Goal: Complete application form: Complete application form

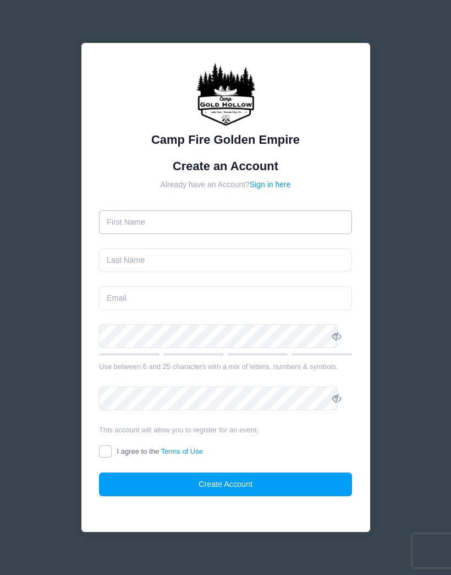
click at [138, 226] on input "text" at bounding box center [225, 222] width 253 height 24
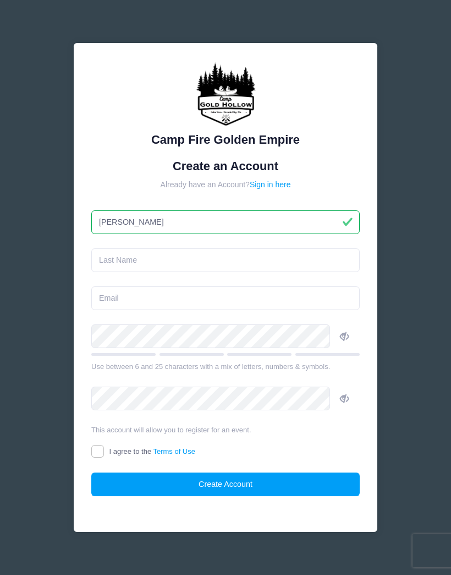
type input "[PERSON_NAME]"
click at [126, 269] on input "text" at bounding box center [225, 260] width 269 height 24
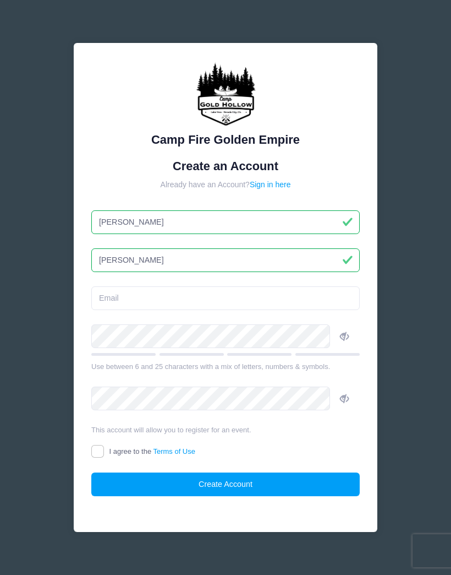
type input "[PERSON_NAME]"
click at [134, 300] on input "email" at bounding box center [225, 298] width 269 height 24
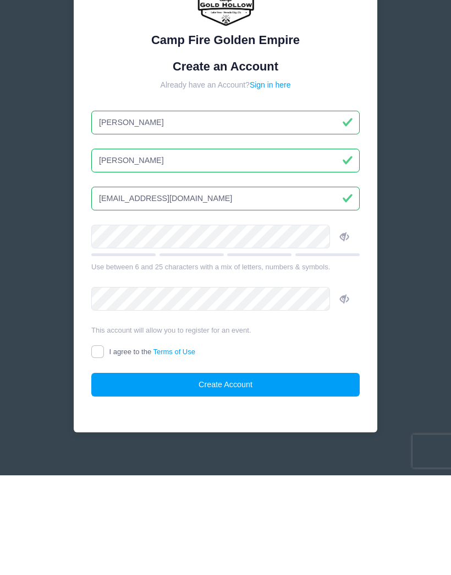
type input "[EMAIL_ADDRESS][DOMAIN_NAME]"
click at [338, 326] on span at bounding box center [344, 335] width 19 height 19
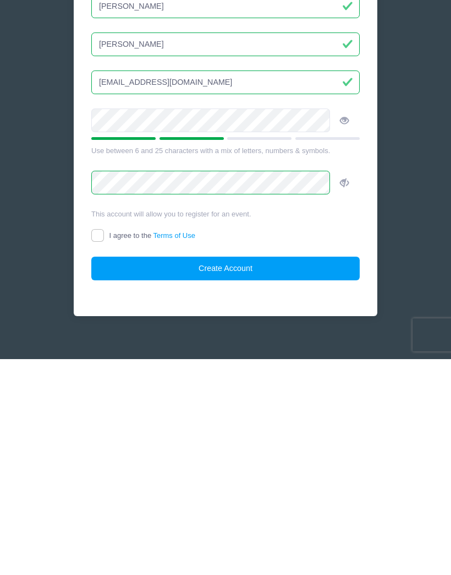
click at [104, 445] on input "I agree to the Terms of Use" at bounding box center [97, 451] width 13 height 13
checkbox input "true"
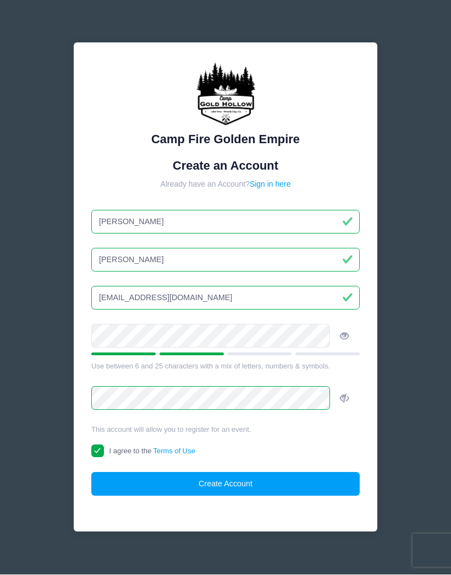
click at [229, 489] on button "Create Account" at bounding box center [225, 484] width 269 height 24
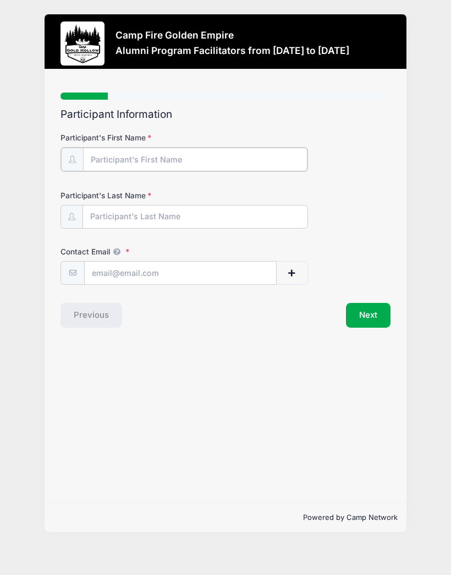
click at [106, 157] on input "Participant's First Name" at bounding box center [195, 159] width 225 height 24
type input "[PERSON_NAME]"
click at [99, 219] on input "Participant's Last Name" at bounding box center [195, 216] width 225 height 24
type input "[PERSON_NAME]"
click at [111, 273] on input "Contact Email" at bounding box center [181, 272] width 192 height 24
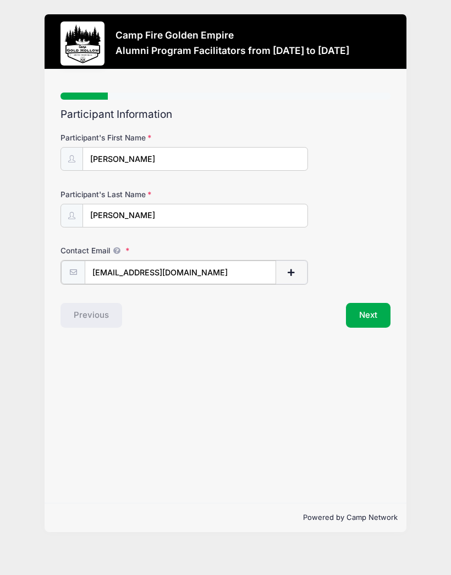
type input "[EMAIL_ADDRESS][DOMAIN_NAME]"
click at [375, 313] on button "Next" at bounding box center [368, 314] width 45 height 25
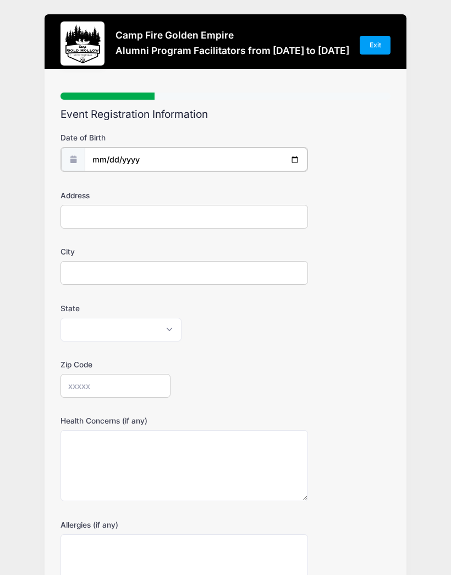
click at [112, 157] on input "date" at bounding box center [196, 159] width 223 height 24
type input "[DATE]"
click at [107, 162] on input "date" at bounding box center [196, 159] width 223 height 24
click at [108, 154] on input "[DATE]" at bounding box center [196, 159] width 223 height 24
click at [145, 158] on input "[DATE]" at bounding box center [196, 159] width 223 height 24
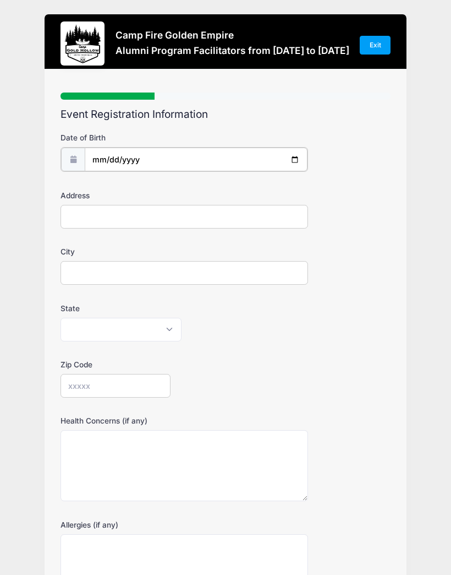
click at [116, 159] on input "[DATE]" at bounding box center [196, 159] width 223 height 24
type input "[DATE]"
click at [114, 154] on input "date" at bounding box center [196, 159] width 223 height 24
click at [116, 161] on input "date" at bounding box center [196, 159] width 223 height 24
type input "[DATE]"
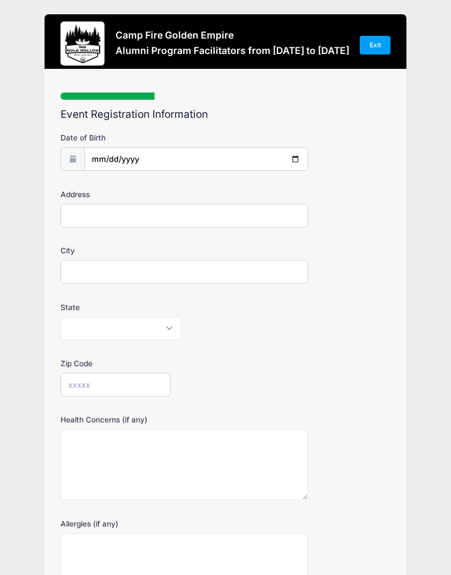
click at [79, 217] on input "Address" at bounding box center [185, 216] width 248 height 24
type input "[STREET_ADDRESS]"
click at [91, 275] on input "City" at bounding box center [185, 272] width 248 height 24
type input "[GEOGRAPHIC_DATA]"
click at [92, 330] on select "[US_STATE] [US_STATE] [US_STATE] [US_STATE] [US_STATE] Armed Forces Africa Arme…" at bounding box center [121, 328] width 121 height 24
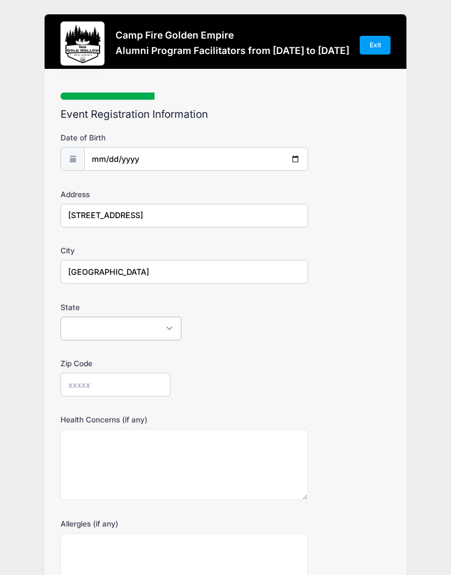
scroll to position [127, 0]
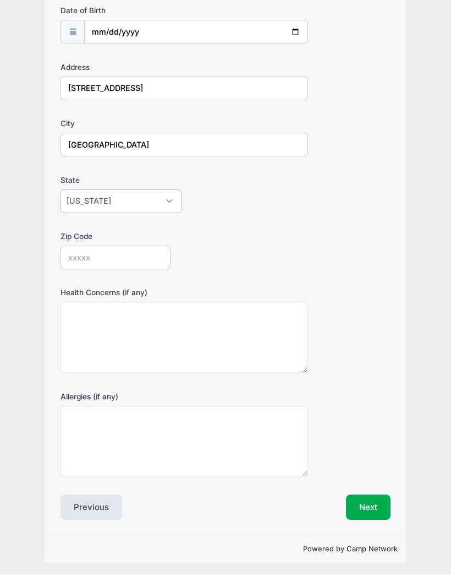
click at [178, 201] on select "[US_STATE] [US_STATE] [US_STATE] [US_STATE] [US_STATE] Armed Forces Africa Arme…" at bounding box center [121, 202] width 121 height 24
select select "CA"
click at [78, 256] on input "Zip Code" at bounding box center [116, 258] width 110 height 24
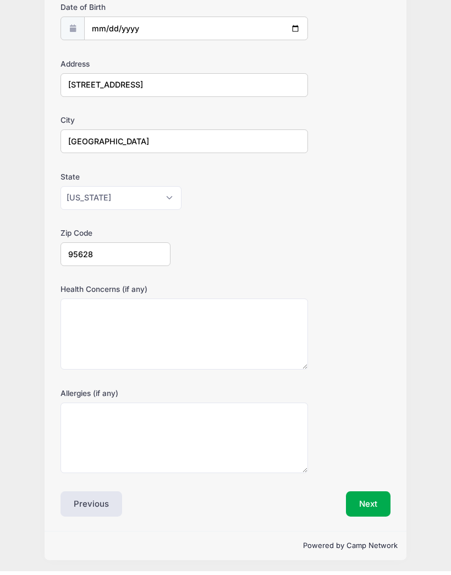
type input "95628"
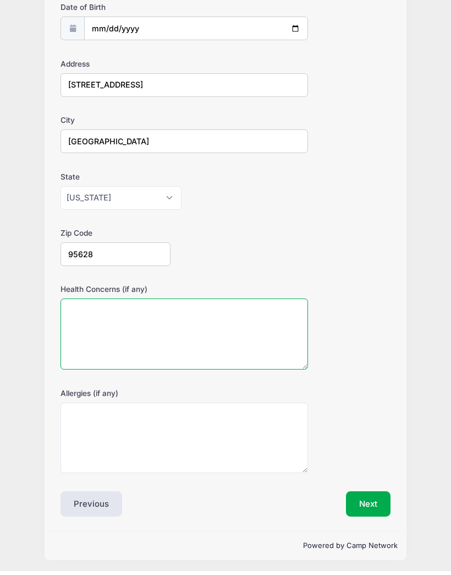
click at [88, 332] on textarea "Health Concerns (if any)" at bounding box center [185, 337] width 248 height 71
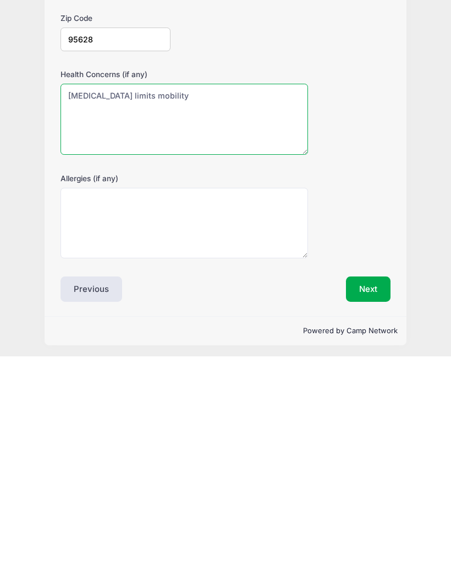
type textarea "[MEDICAL_DATA] limits mobility"
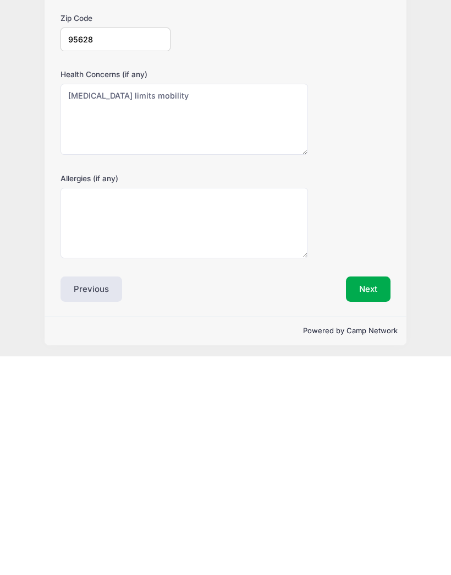
click at [373, 495] on button "Next" at bounding box center [368, 507] width 45 height 25
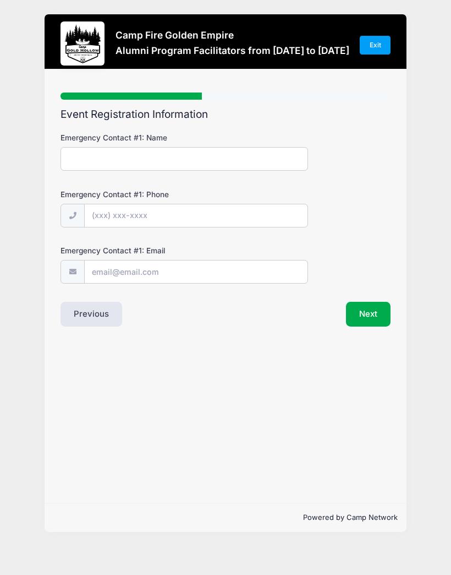
scroll to position [0, 0]
click at [81, 160] on input "Emergency Contact #1: Name" at bounding box center [185, 159] width 248 height 24
type input "[PERSON_NAME]"
click at [99, 214] on input "Emergency Contact #1: Phone" at bounding box center [196, 216] width 223 height 24
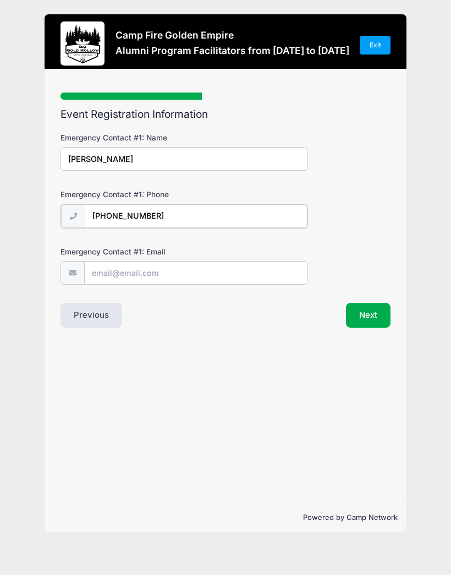
type input "[PHONE_NUMBER]"
click at [97, 274] on input "Emergency Contact #1: Email" at bounding box center [196, 272] width 223 height 24
type input "[EMAIL_ADDRESS][DOMAIN_NAME]"
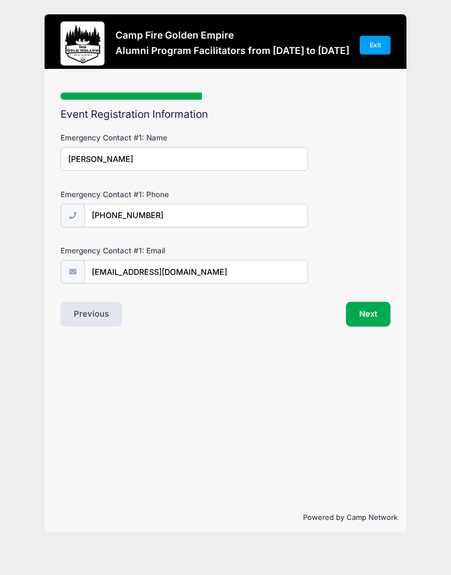
click at [373, 311] on button "Next" at bounding box center [368, 314] width 45 height 25
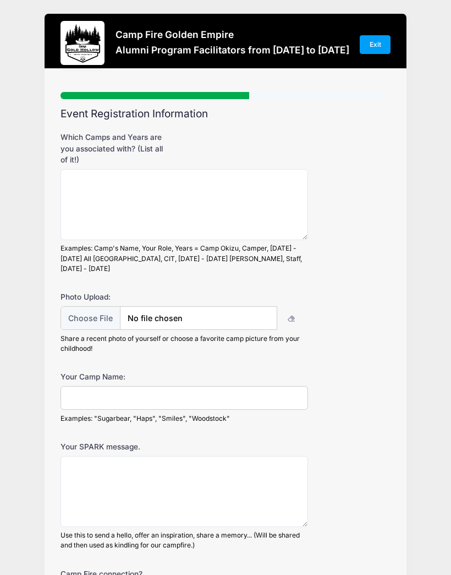
scroll to position [0, 0]
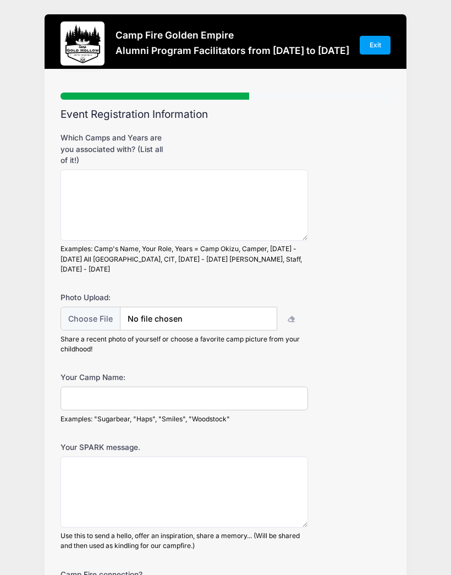
click at [105, 307] on input "file" at bounding box center [169, 319] width 217 height 24
click at [156, 308] on input "file" at bounding box center [169, 319] width 217 height 24
click at [194, 307] on input "file" at bounding box center [169, 319] width 217 height 24
click at [160, 308] on input "file" at bounding box center [169, 319] width 217 height 24
click at [147, 310] on input "file" at bounding box center [169, 319] width 217 height 24
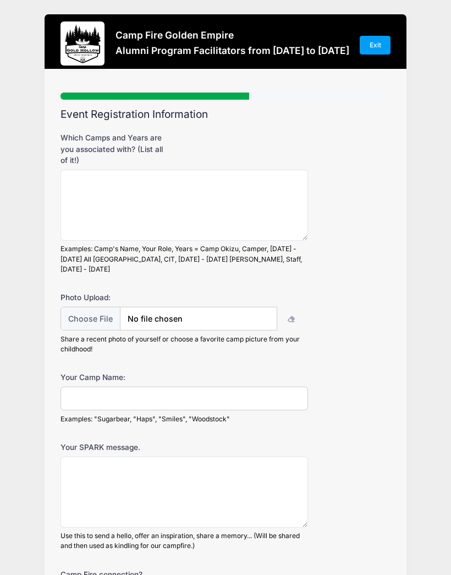
type input "C:\fakepath\IMG_0683.jpeg"
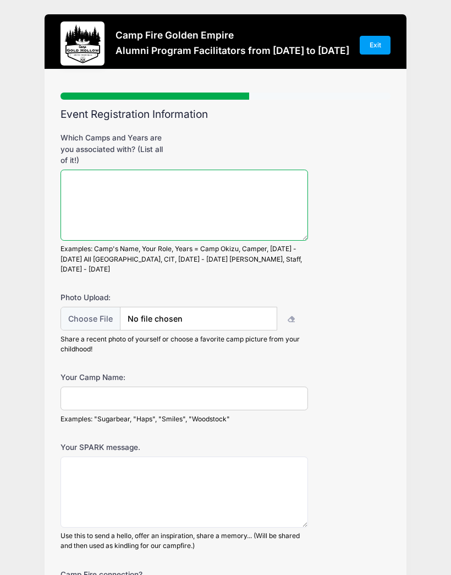
click at [93, 188] on textarea "Which Camps and Years are you associated with? (List all of it!)" at bounding box center [185, 205] width 248 height 71
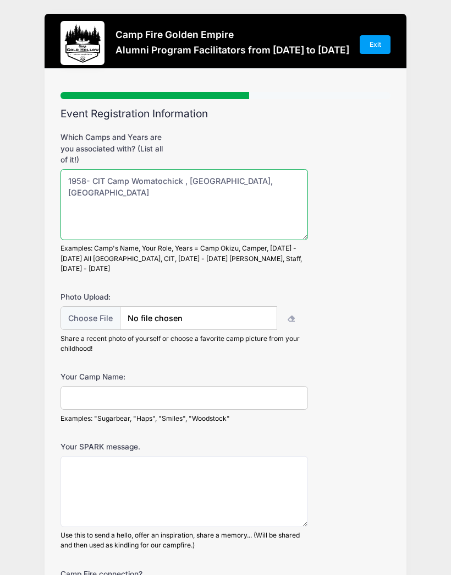
click at [89, 177] on textarea "1958- CIT Camp Womatochick , [GEOGRAPHIC_DATA], [GEOGRAPHIC_DATA]" at bounding box center [185, 204] width 248 height 71
click at [190, 185] on textarea "1955-58 camper then 1959 CIT Camp Womatochick , [GEOGRAPHIC_DATA], [GEOGRAPHIC_…" at bounding box center [185, 204] width 248 height 71
click at [184, 176] on textarea "1955-58 camper then 1959 CIT Camp Womatochick , [GEOGRAPHIC_DATA], [GEOGRAPHIC_…" at bounding box center [185, 204] width 248 height 71
click at [132, 190] on textarea "1955-58 camper then 1959 CIT @ [GEOGRAPHIC_DATA] , [GEOGRAPHIC_DATA], [GEOGRAPH…" at bounding box center [185, 204] width 248 height 71
click at [200, 185] on textarea "1955-58 camper then 1959 CIT @ [GEOGRAPHIC_DATA] , [GEOGRAPHIC_DATA], [GEOGRAPH…" at bounding box center [185, 204] width 248 height 71
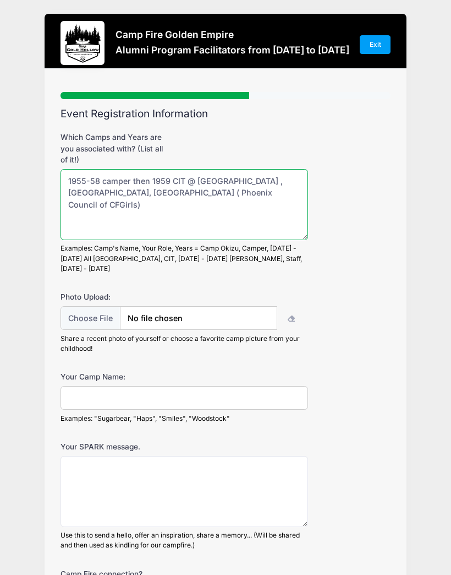
click at [207, 190] on textarea "1955-58 camper then 1959 CIT @ [GEOGRAPHIC_DATA] , [GEOGRAPHIC_DATA], [GEOGRAPH…" at bounding box center [185, 204] width 248 height 71
click at [266, 206] on textarea "1955-58 camper then 1959 CIT @ [GEOGRAPHIC_DATA] , [GEOGRAPHIC_DATA], [GEOGRAPH…" at bounding box center [185, 204] width 248 height 71
click at [271, 203] on textarea "1955-58 camper then 1959 CIT @ [GEOGRAPHIC_DATA] , [GEOGRAPHIC_DATA], [GEOGRAPH…" at bounding box center [185, 204] width 248 height 71
click at [244, 189] on textarea "1955-58 camper then 1959 CIT @ [GEOGRAPHIC_DATA] , [GEOGRAPHIC_DATA], [GEOGRAPH…" at bounding box center [185, 204] width 248 height 71
click at [117, 190] on textarea "1955-58 camper then 1959 CIT @ [GEOGRAPHIC_DATA] , [GEOGRAPHIC_DATA], AZ ( Phoe…" at bounding box center [185, 204] width 248 height 71
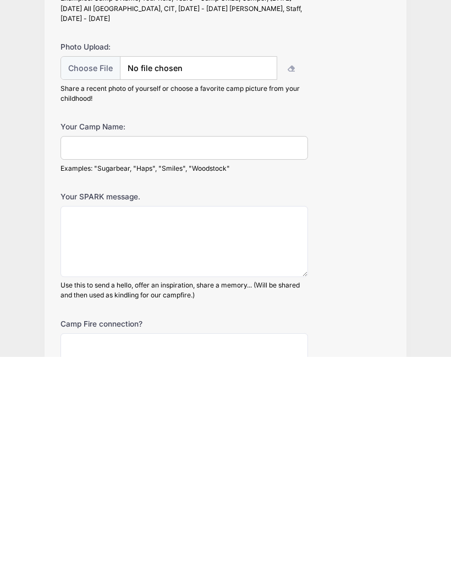
scroll to position [33, 0]
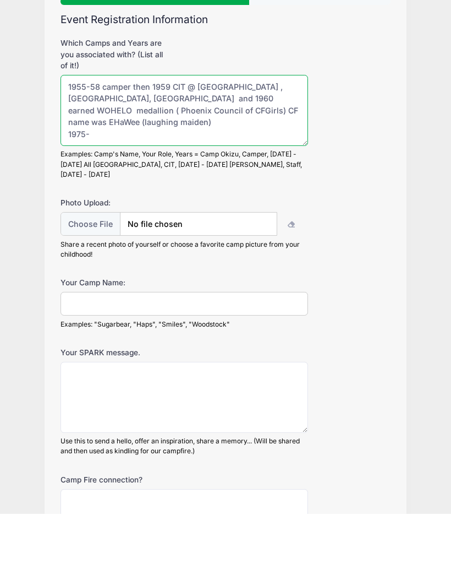
type textarea "1955-58 camper then 1959 CIT @ [GEOGRAPHIC_DATA] , [GEOGRAPHIC_DATA], [GEOGRAPH…"
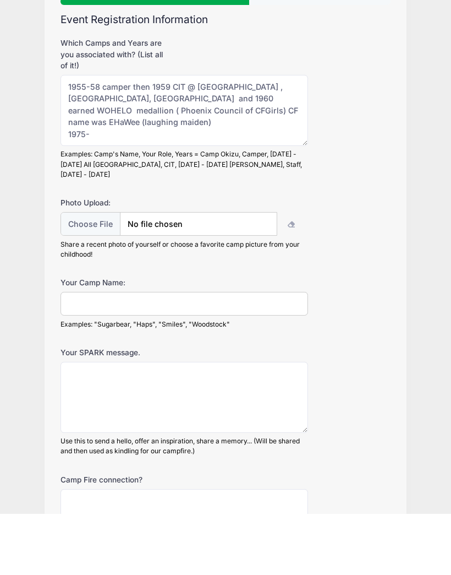
click at [141, 274] on input "file" at bounding box center [169, 286] width 217 height 24
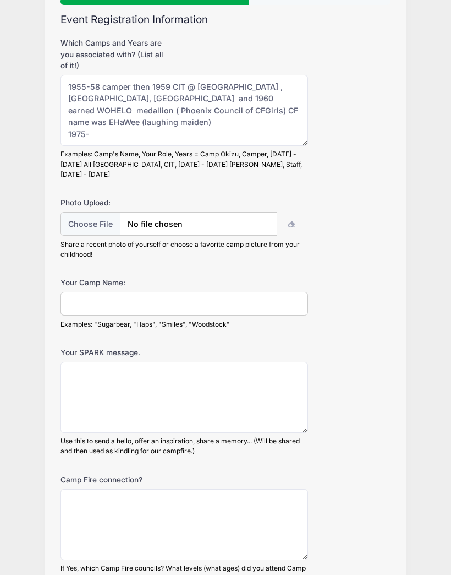
type input "C:\fakepath\IMG_0195.jpeg"
click at [90, 293] on input "Your Camp Name:" at bounding box center [185, 304] width 248 height 24
type input "NONI"
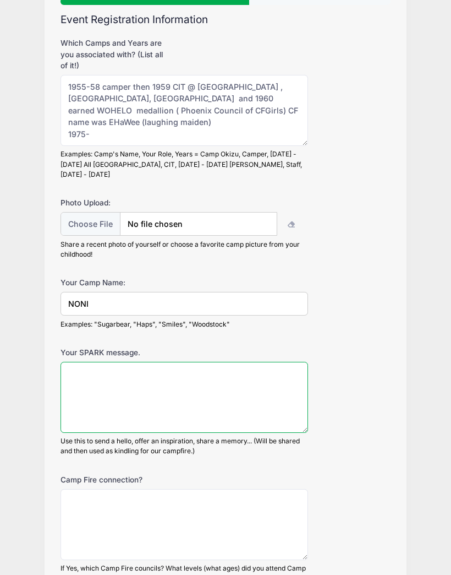
click at [100, 387] on textarea "Your SPARK message." at bounding box center [185, 397] width 248 height 71
type textarea "To live in a world where children spend more time outdoors than on their cellph…"
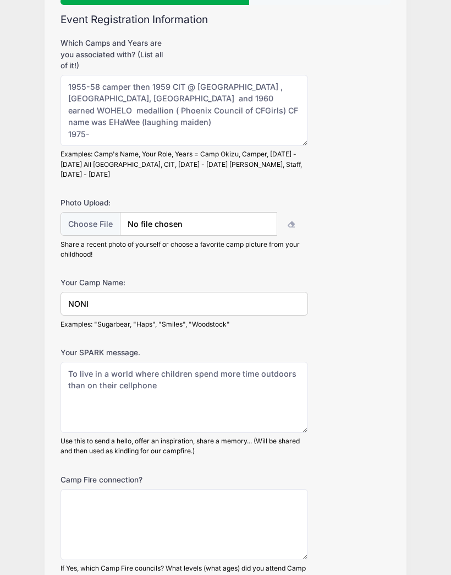
click at [359, 370] on div "Your SPARK message. To live in a world where children spend more time outdoors …" at bounding box center [226, 401] width 330 height 109
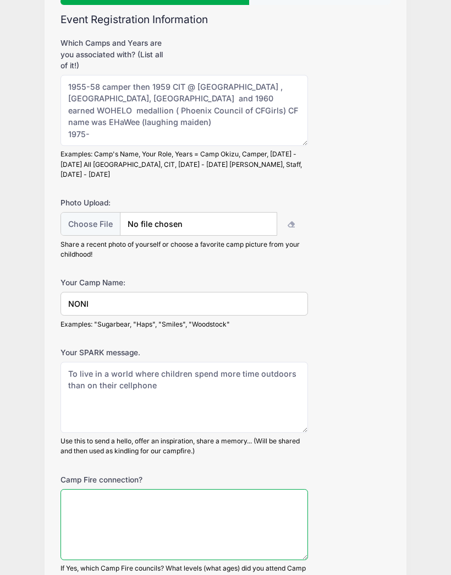
click at [85, 491] on textarea "Camp Fire connection?" at bounding box center [185, 524] width 248 height 71
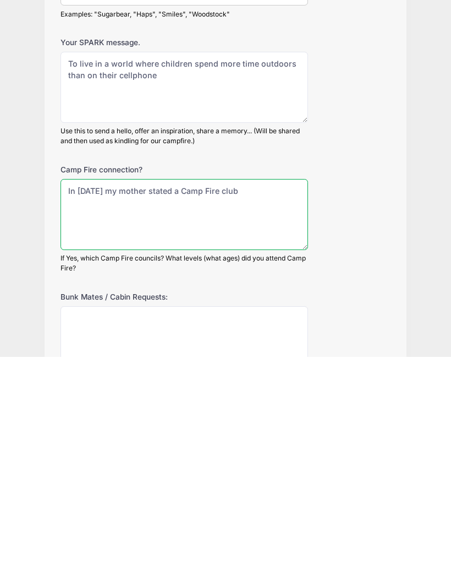
click at [161, 397] on textarea "In [DATE] my mother stated a Camp Fire club" at bounding box center [185, 432] width 248 height 71
click at [256, 397] on textarea "In [DATE] my mother started a Camp Fire club" at bounding box center [185, 432] width 248 height 71
type textarea "In [DATE] my mother started a Camp Fire club of Blue Birds for me and 7 schoolm…"
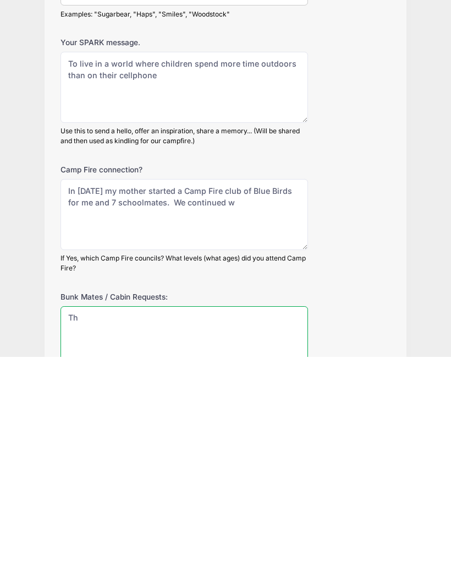
type textarea "T"
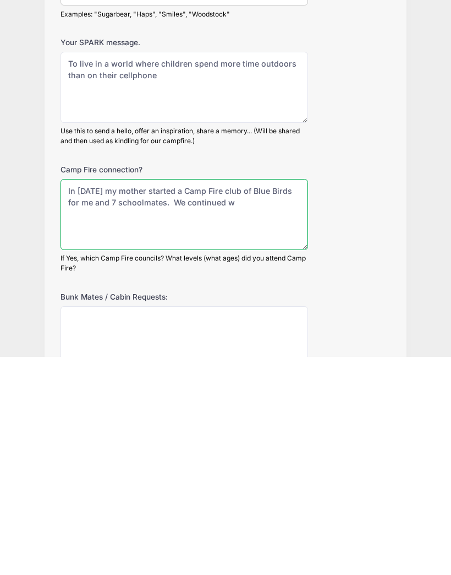
click at [231, 397] on textarea "In [DATE] my mother started a Camp Fire club of Blue Birds for me and 7 schoolm…" at bounding box center [185, 432] width 248 height 71
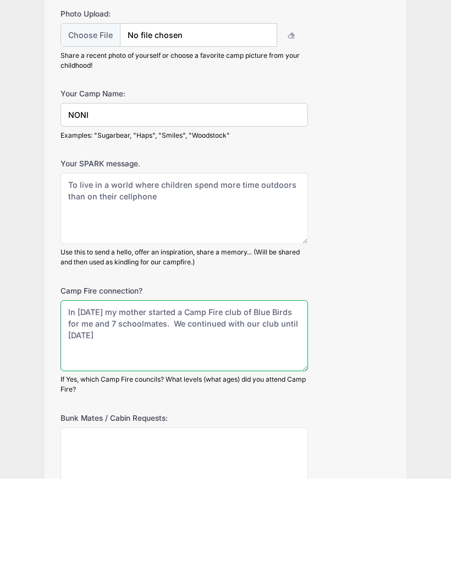
type textarea "In [DATE] my mother started a Camp Fire club of Blue Birds for me and 7 schoolm…"
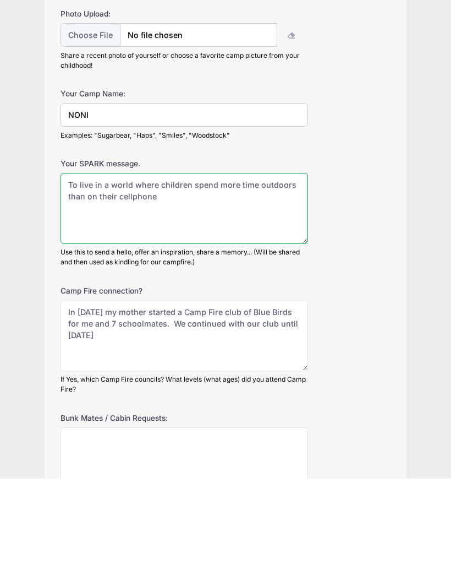
click at [168, 270] on textarea "To live in a world where children spend more time outdoors than on their cellph…" at bounding box center [185, 305] width 248 height 71
type textarea "To live in a world where children spend more time outdoors than on their cellph…"
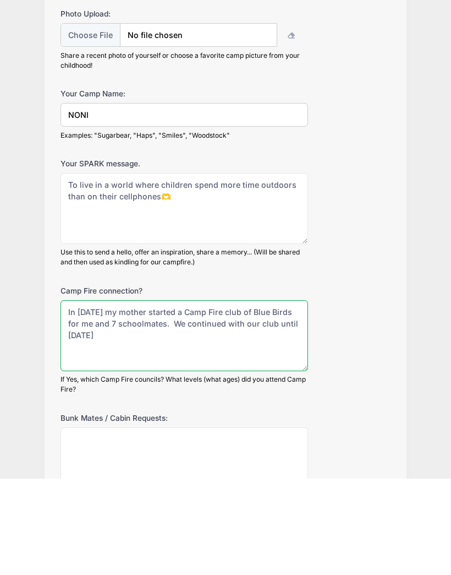
click at [101, 397] on textarea "In [DATE] my mother started a Camp Fire club of Blue Birds for me and 7 schoolm…" at bounding box center [185, 432] width 248 height 71
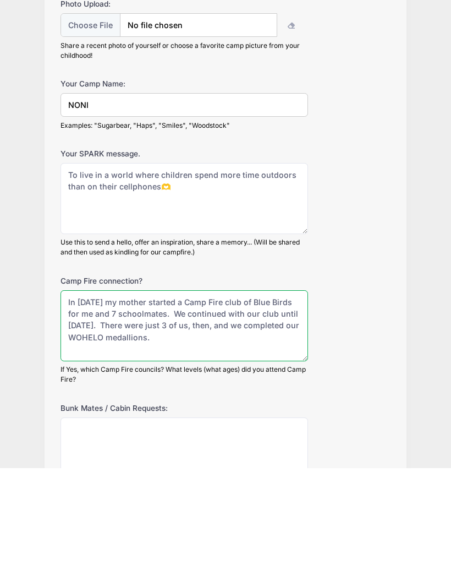
click at [75, 397] on textarea "In [DATE] my mother started a Camp Fire club of Blue Birds for me and 7 schoolm…" at bounding box center [185, 432] width 248 height 71
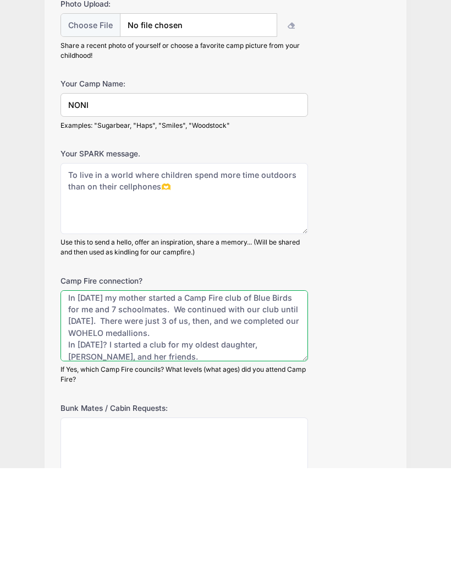
click at [101, 397] on textarea "In [DATE] my mother started a Camp Fire club of Blue Birds for me and 7 schoolm…" at bounding box center [185, 432] width 248 height 71
click at [86, 397] on textarea "In [DATE] my mother started a Camp Fire club of Blue Birds for me and 7 schoolm…" at bounding box center [185, 432] width 248 height 71
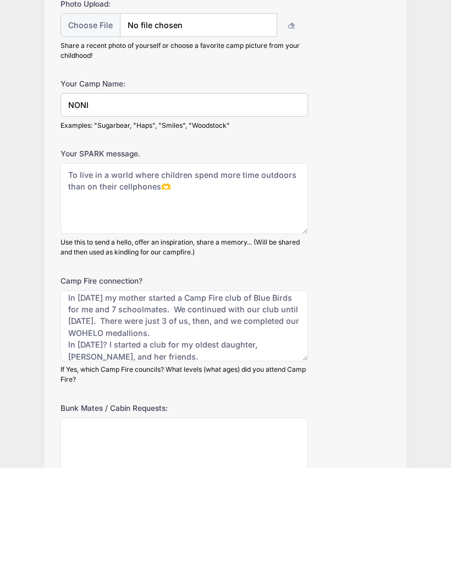
click at [370, 382] on div "Camp Fire connection? In [DATE] my mother started a Camp Fire club of Blue Bird…" at bounding box center [226, 436] width 330 height 109
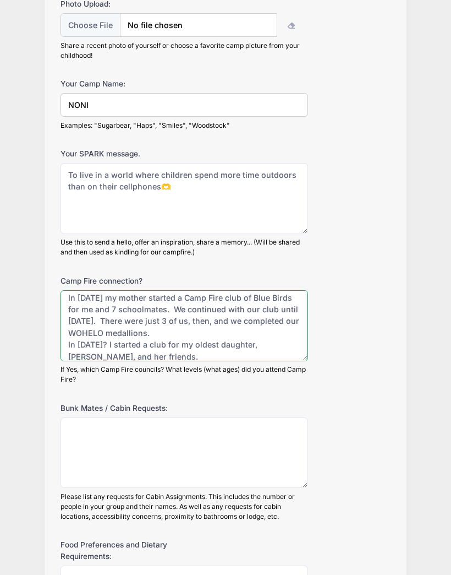
click at [92, 290] on textarea "In [DATE] my mother started a Camp Fire club of Blue Birds for me and 7 schoolm…" at bounding box center [185, 325] width 248 height 71
click at [125, 302] on textarea "In [DATE], in [GEOGRAPHIC_DATA] At, my mother started a Camp Fire club of Blue …" at bounding box center [185, 325] width 248 height 71
click at [143, 334] on textarea "In [DATE], in [GEOGRAPHIC_DATA] At, my mother started a Camp Fire club of Blue …" at bounding box center [185, 325] width 248 height 71
click at [129, 341] on textarea "In [DATE], in [GEOGRAPHIC_DATA] At, my mother started a Camp Fire club of Blue …" at bounding box center [185, 325] width 248 height 71
click at [170, 334] on textarea "In [DATE], in [GEOGRAPHIC_DATA] At, my mother started a Camp Fire club of Blue …" at bounding box center [185, 325] width 248 height 71
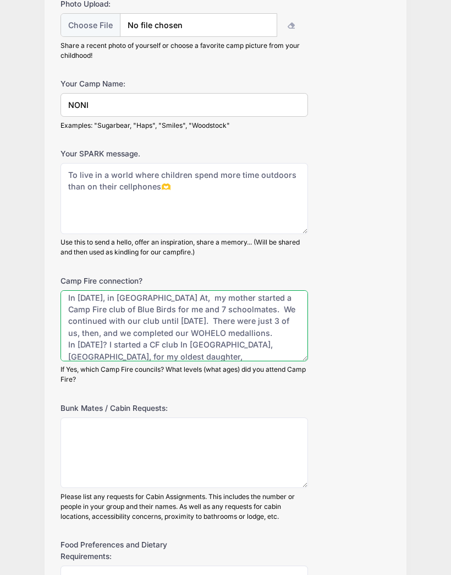
click at [183, 335] on textarea "In [DATE], in [GEOGRAPHIC_DATA] At, my mother started a Camp Fire club of Blue …" at bounding box center [185, 325] width 248 height 71
click at [242, 329] on textarea "In [DATE], in [GEOGRAPHIC_DATA] At, my mother started a Camp Fire club of Blue …" at bounding box center [185, 325] width 248 height 71
click at [167, 330] on textarea "In [DATE], in [GEOGRAPHIC_DATA] At, my mother started a Camp Fire club of Blue …" at bounding box center [185, 325] width 248 height 71
click at [189, 331] on textarea "In [DATE], in [GEOGRAPHIC_DATA] At, my mother started a Camp Fire club of Blue …" at bounding box center [185, 325] width 248 height 71
click at [240, 331] on textarea "In [DATE], in [GEOGRAPHIC_DATA] At, my mother started a Camp Fire club of Blue …" at bounding box center [185, 325] width 248 height 71
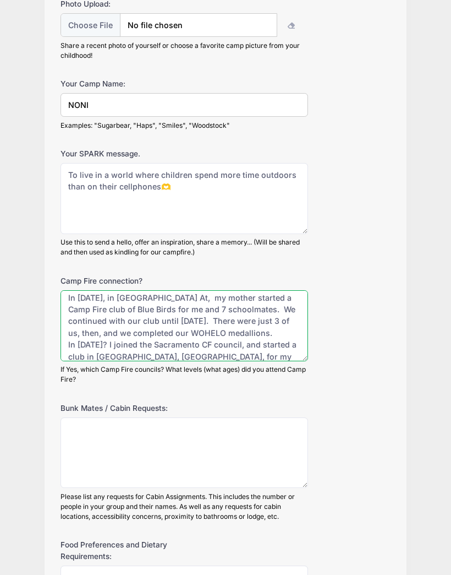
click at [151, 343] on textarea "In [DATE], in [GEOGRAPHIC_DATA] At, my mother started a Camp Fire club of Blue …" at bounding box center [185, 325] width 248 height 71
click at [166, 348] on textarea "In [DATE], in [GEOGRAPHIC_DATA] At, my mother started a Camp Fire club of Blue …" at bounding box center [185, 325] width 248 height 71
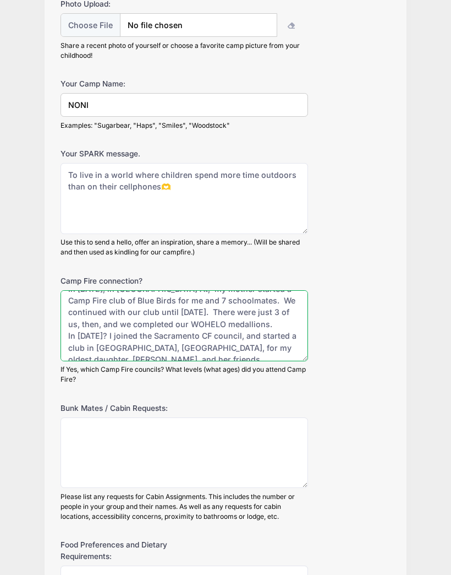
scroll to position [22, 0]
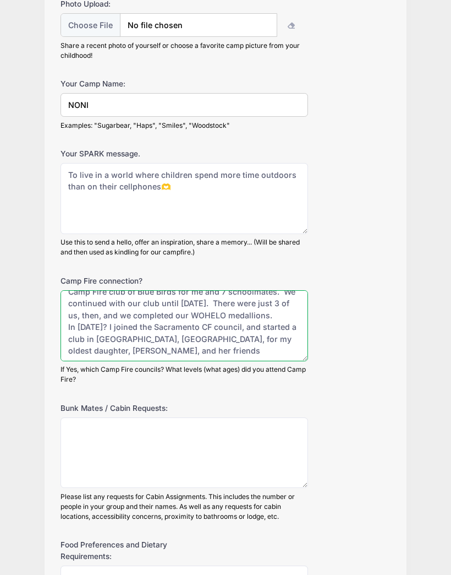
click at [157, 330] on textarea "In [DATE], in [GEOGRAPHIC_DATA] At, my mother started a Camp Fire club of Blue …" at bounding box center [185, 325] width 248 height 71
click at [104, 336] on textarea "In [DATE], in [GEOGRAPHIC_DATA] At, my mother started a Camp Fire club of Blue …" at bounding box center [185, 325] width 248 height 71
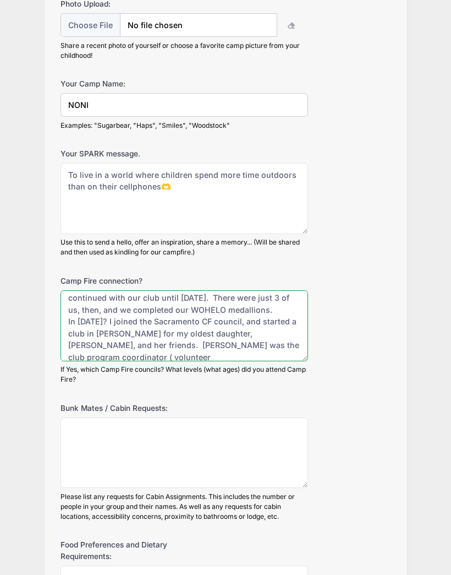
scroll to position [28, 0]
click at [281, 335] on textarea "In [DATE], in [GEOGRAPHIC_DATA] At, my mother started a Camp Fire club of Blue …" at bounding box center [185, 325] width 248 height 71
click at [64, 341] on textarea "In [DATE], in [GEOGRAPHIC_DATA] At, my mother started a Camp Fire club of Blue …" at bounding box center [185, 325] width 248 height 71
click at [125, 345] on textarea "In [DATE], in [GEOGRAPHIC_DATA] At, my mother started a Camp Fire club of Blue …" at bounding box center [185, 325] width 248 height 71
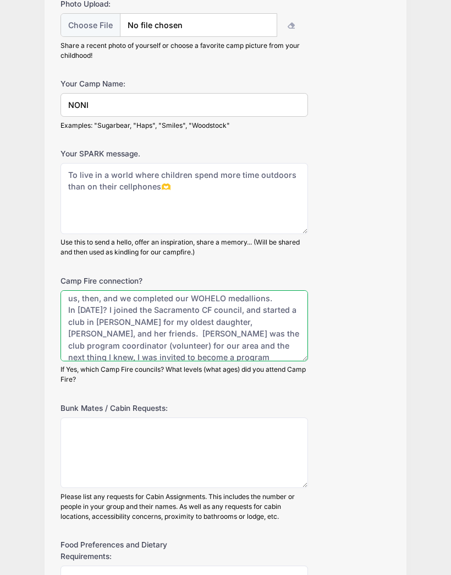
scroll to position [51, 0]
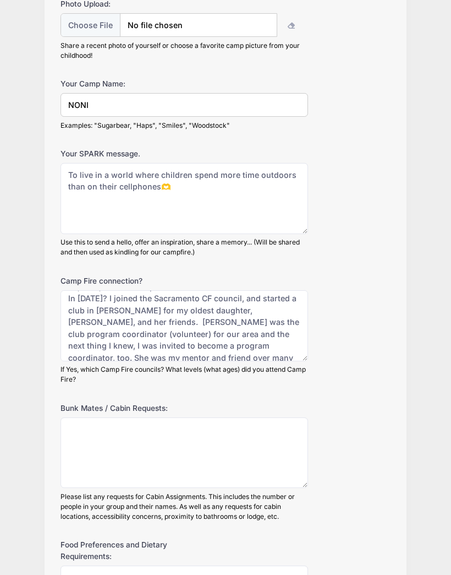
click at [145, 13] on input "file" at bounding box center [169, 25] width 217 height 24
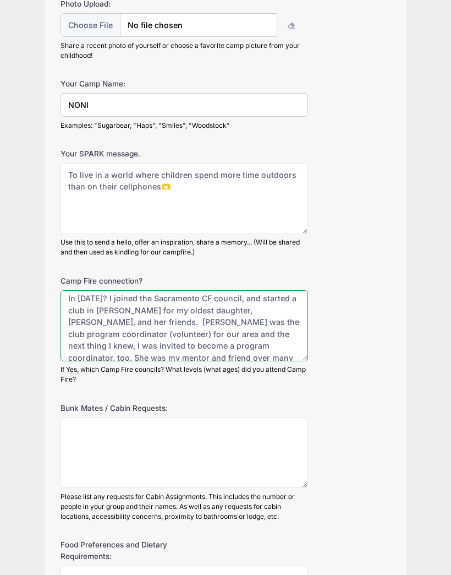
click at [210, 341] on textarea "In [DATE], in [GEOGRAPHIC_DATA] At, my mother started a Camp Fire club of Blue …" at bounding box center [185, 325] width 248 height 71
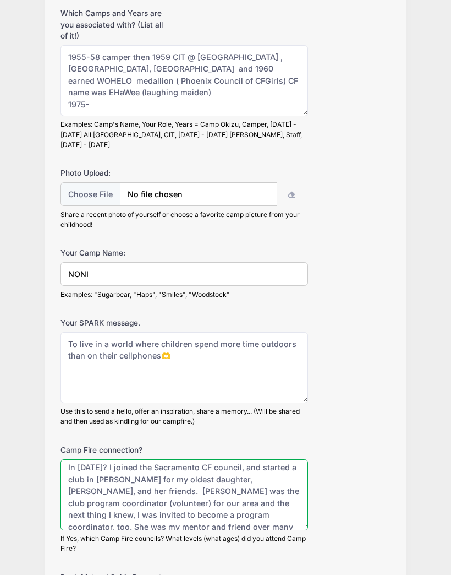
scroll to position [124, 0]
type textarea "In [DATE], in [GEOGRAPHIC_DATA] At, my mother started a Camp Fire club of Blue …"
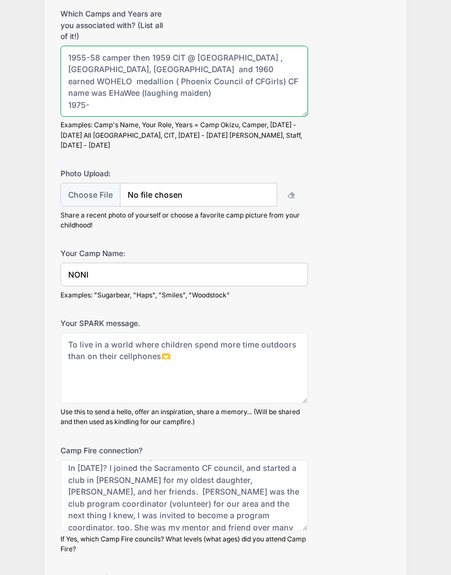
click at [260, 72] on textarea "1955-58 camper then 1959 CIT @ [GEOGRAPHIC_DATA] , [GEOGRAPHIC_DATA], [GEOGRAPH…" at bounding box center [185, 81] width 248 height 71
click at [271, 65] on textarea "1955-58 camper then 1959 CIT @ Camp Womatochick , [GEOGRAPHIC_DATA], [GEOGRAPHI…" at bounding box center [185, 81] width 248 height 71
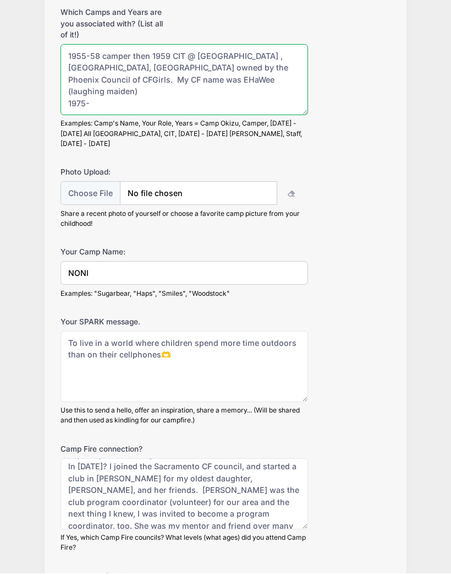
click at [97, 91] on textarea "1955-58 camper then 1959 CIT @ [GEOGRAPHIC_DATA] , [GEOGRAPHIC_DATA], [GEOGRAPH…" at bounding box center [185, 81] width 248 height 71
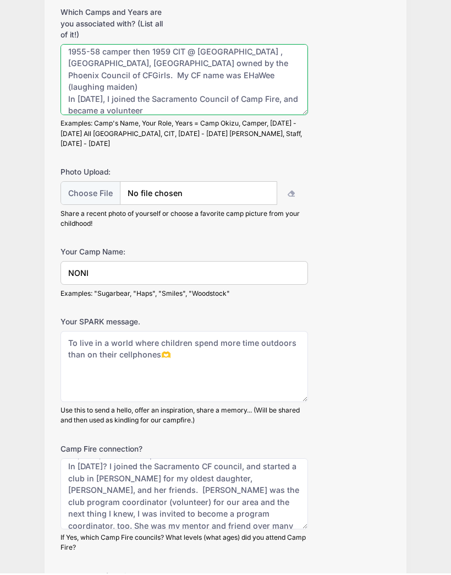
click at [149, 99] on textarea "1955-58 camper then 1959 CIT @ [GEOGRAPHIC_DATA] , [GEOGRAPHIC_DATA], [GEOGRAPH…" at bounding box center [185, 81] width 248 height 71
click at [234, 106] on textarea "1955-58 camper then 1959 CIT @ [GEOGRAPHIC_DATA] , [GEOGRAPHIC_DATA], [GEOGRAPH…" at bounding box center [185, 81] width 248 height 71
click at [103, 99] on textarea "1955-58 camper then 1959 CIT @ [GEOGRAPHIC_DATA] , [GEOGRAPHIC_DATA], [GEOGRAPH…" at bounding box center [185, 81] width 248 height 71
click at [105, 94] on textarea "1955-58 camper then 1959 CIT @ [GEOGRAPHIC_DATA] , [GEOGRAPHIC_DATA], [GEOGRAPH…" at bounding box center [185, 81] width 248 height 71
click at [105, 91] on textarea "1955-58 camper then 1959 CIT @ [GEOGRAPHIC_DATA] , [GEOGRAPHIC_DATA], [GEOGRAPH…" at bounding box center [185, 81] width 248 height 71
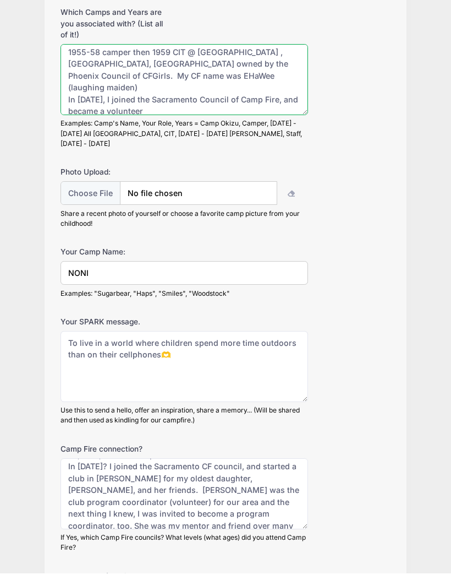
scroll to position [6, 0]
click at [109, 97] on textarea "1955-58 camper then 1959 CIT @ [GEOGRAPHIC_DATA] , [GEOGRAPHIC_DATA], [GEOGRAPH…" at bounding box center [185, 81] width 248 height 71
click at [182, 99] on textarea "1955-58 camper then 1959 CIT @ [GEOGRAPHIC_DATA] , [GEOGRAPHIC_DATA], [GEOGRAPH…" at bounding box center [185, 81] width 248 height 71
click at [165, 93] on textarea "1955-58 camper then 1959 CIT @ [GEOGRAPHIC_DATA] , [GEOGRAPHIC_DATA], [GEOGRAPH…" at bounding box center [185, 81] width 248 height 71
click at [193, 95] on textarea "1955-58 camper then 1959 CIT @ [GEOGRAPHIC_DATA] , [GEOGRAPHIC_DATA], [GEOGRAPH…" at bounding box center [185, 81] width 248 height 71
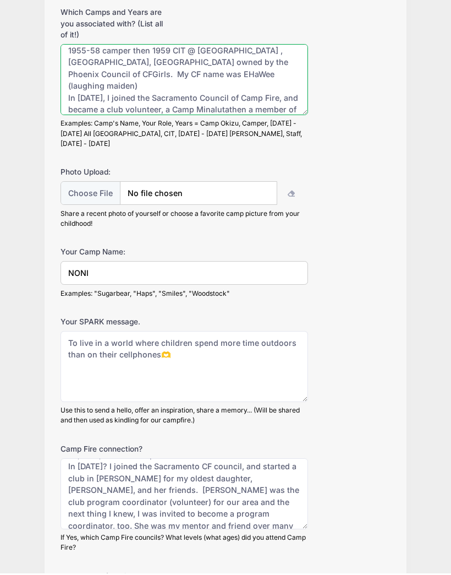
click at [228, 97] on textarea "1955-58 camper then 1959 CIT @ [GEOGRAPHIC_DATA] , [GEOGRAPHIC_DATA], [GEOGRAPH…" at bounding box center [185, 81] width 248 height 71
click at [287, 99] on textarea "1955-58 camper then 1959 CIT @ [GEOGRAPHIC_DATA] , [GEOGRAPHIC_DATA], [GEOGRAPH…" at bounding box center [185, 81] width 248 height 71
click at [227, 74] on textarea "1955-58 camper then 1959 CIT @ [GEOGRAPHIC_DATA] , [GEOGRAPHIC_DATA], [GEOGRAPH…" at bounding box center [185, 81] width 248 height 71
click at [78, 79] on textarea "1955-58 camper then 1959 CIT @ [GEOGRAPHIC_DATA] , [GEOGRAPHIC_DATA], [GEOGRAPH…" at bounding box center [185, 81] width 248 height 71
click at [94, 77] on textarea "1955-58 camper then 1959 CIT @ [GEOGRAPHIC_DATA] , [GEOGRAPHIC_DATA], [GEOGRAPH…" at bounding box center [185, 81] width 248 height 71
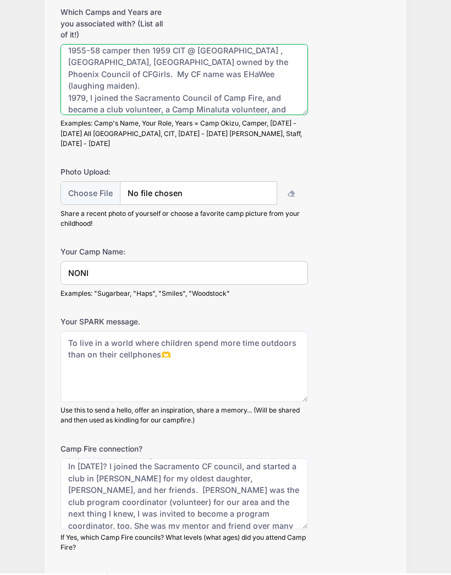
click at [80, 86] on textarea "1955-58 camper then 1959 CIT @ [GEOGRAPHIC_DATA] , [GEOGRAPHIC_DATA], [GEOGRAPH…" at bounding box center [185, 81] width 248 height 71
click at [114, 89] on textarea "1955-58 camper then 1959 CIT @ [GEOGRAPHIC_DATA] , [GEOGRAPHIC_DATA], [GEOGRAPH…" at bounding box center [185, 81] width 248 height 71
click at [82, 85] on textarea "1955-58 camper then 1959 CIT @ [GEOGRAPHIC_DATA] , [GEOGRAPHIC_DATA], [GEOGRAPH…" at bounding box center [185, 81] width 248 height 71
click at [293, 105] on textarea "1955-58 camper then 1959 CIT @ [GEOGRAPHIC_DATA] , [GEOGRAPHIC_DATA], [GEOGRAPH…" at bounding box center [185, 81] width 248 height 71
click at [296, 97] on textarea "1955-58 camper then 1959 CIT @ [GEOGRAPHIC_DATA] , [GEOGRAPHIC_DATA], [GEOGRAPH…" at bounding box center [185, 81] width 248 height 71
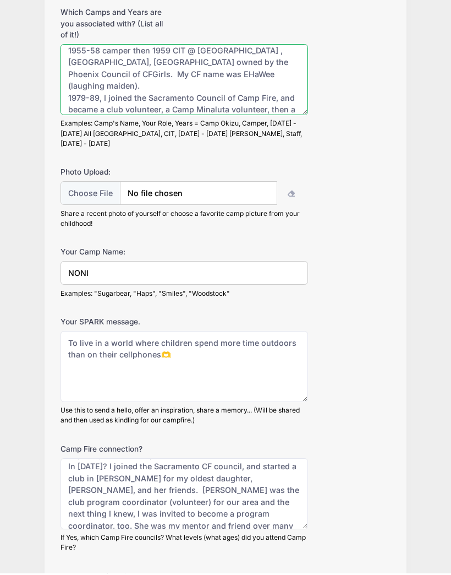
click at [300, 101] on textarea "1955-58 camper then 1959 CIT @ [GEOGRAPHIC_DATA] , [GEOGRAPHIC_DATA], [GEOGRAPH…" at bounding box center [185, 81] width 248 height 71
click at [286, 97] on textarea "1955-58 camper then 1959 CIT @ [GEOGRAPHIC_DATA] , [GEOGRAPHIC_DATA], [GEOGRAPH…" at bounding box center [185, 81] width 248 height 71
click at [266, 108] on textarea "1955-58 camper then 1959 CIT @ [GEOGRAPHIC_DATA] , [GEOGRAPHIC_DATA], [GEOGRAPH…" at bounding box center [185, 81] width 248 height 71
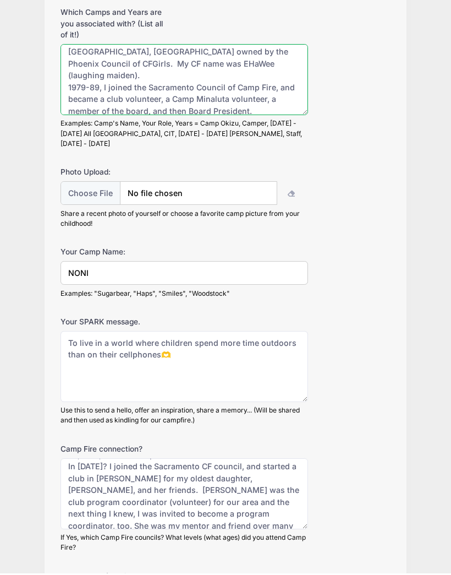
click at [187, 100] on textarea "1955-58 camper then 1959 CIT @ [GEOGRAPHIC_DATA] , [GEOGRAPHIC_DATA], [GEOGRAPH…" at bounding box center [185, 81] width 248 height 71
click at [121, 98] on textarea "1955-58 camper then 1959 CIT @ [GEOGRAPHIC_DATA] , [GEOGRAPHIC_DATA], [GEOGRAPH…" at bounding box center [185, 81] width 248 height 71
click at [93, 107] on textarea "1955-58 camper then 1959 CIT @ [GEOGRAPHIC_DATA] , [GEOGRAPHIC_DATA], [GEOGRAPH…" at bounding box center [185, 81] width 248 height 71
click at [110, 101] on textarea "1955-58 camper then 1959 CIT @ [GEOGRAPHIC_DATA] , [GEOGRAPHIC_DATA], [GEOGRAPH…" at bounding box center [185, 81] width 248 height 71
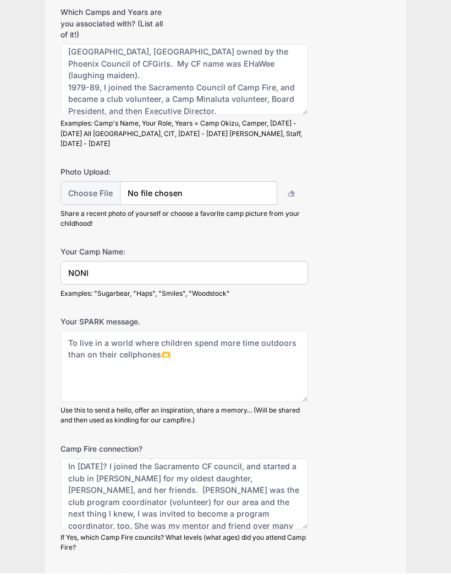
click at [148, 187] on input "file" at bounding box center [169, 195] width 217 height 24
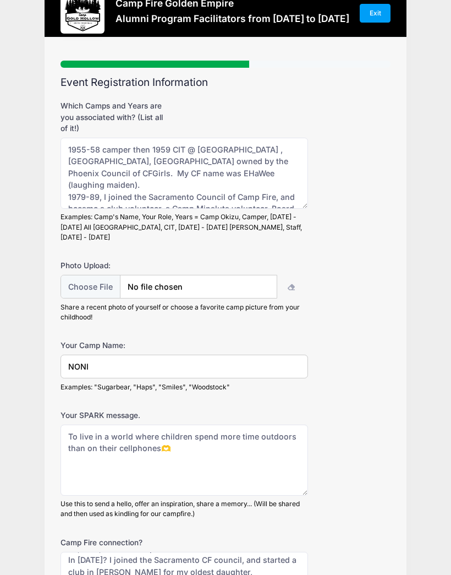
scroll to position [0, 0]
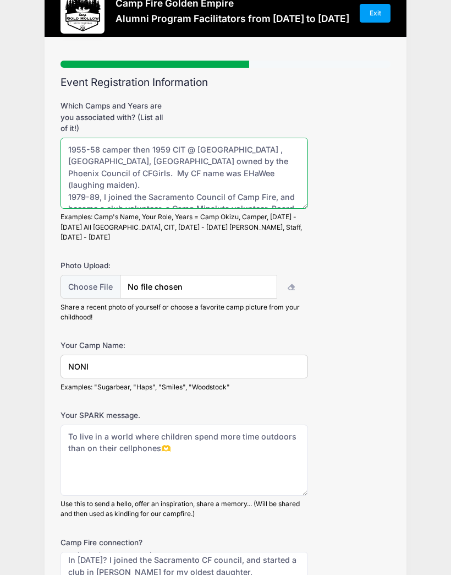
click at [133, 182] on textarea "1955-58 camper then 1959 CIT @ [GEOGRAPHIC_DATA] , [GEOGRAPHIC_DATA], [GEOGRAPH…" at bounding box center [185, 173] width 248 height 71
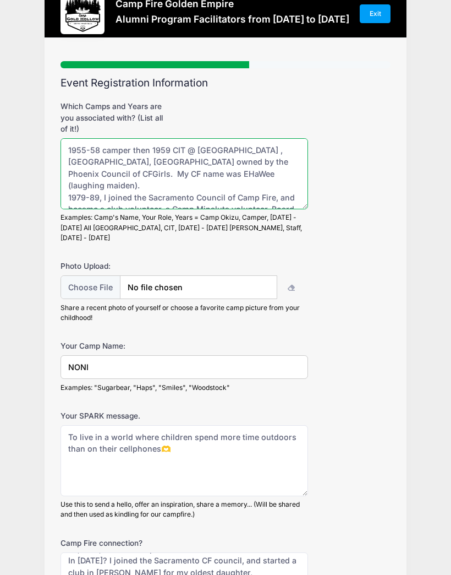
click at [146, 186] on textarea "1955-58 camper then 1959 CIT @ [GEOGRAPHIC_DATA] , [GEOGRAPHIC_DATA], [GEOGRAPH…" at bounding box center [185, 173] width 248 height 71
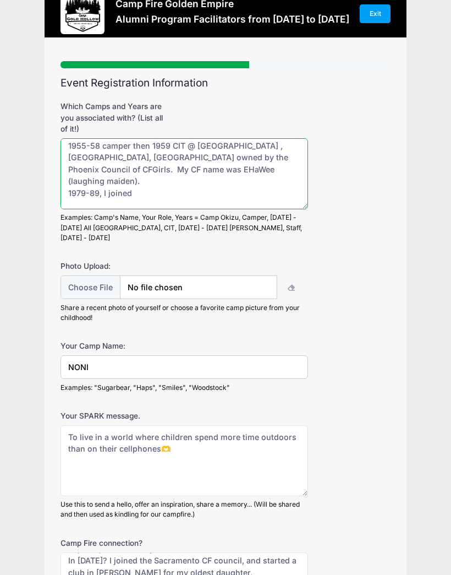
scroll to position [57, 0]
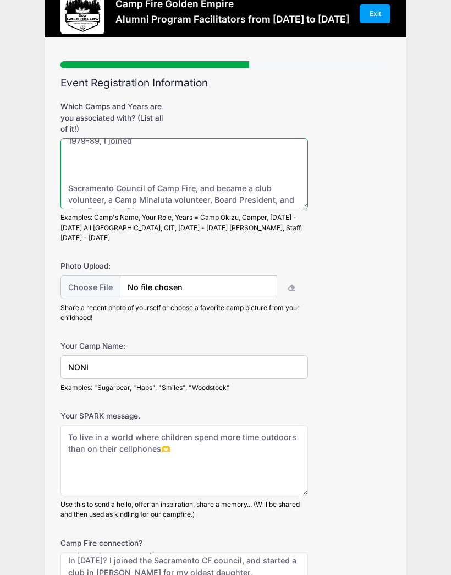
click at [188, 192] on textarea "1955-58 camper then 1959 CIT @ [GEOGRAPHIC_DATA] , [GEOGRAPHIC_DATA], [GEOGRAPH…" at bounding box center [185, 173] width 248 height 71
click at [165, 168] on textarea "1955-58 camper then 1959 CIT @ [GEOGRAPHIC_DATA] , [GEOGRAPHIC_DATA], [GEOGRAPH…" at bounding box center [185, 173] width 248 height 71
click at [164, 168] on textarea "1955-58 camper then 1959 CIT @ [GEOGRAPHIC_DATA] , [GEOGRAPHIC_DATA], [GEOGRAPH…" at bounding box center [185, 173] width 248 height 71
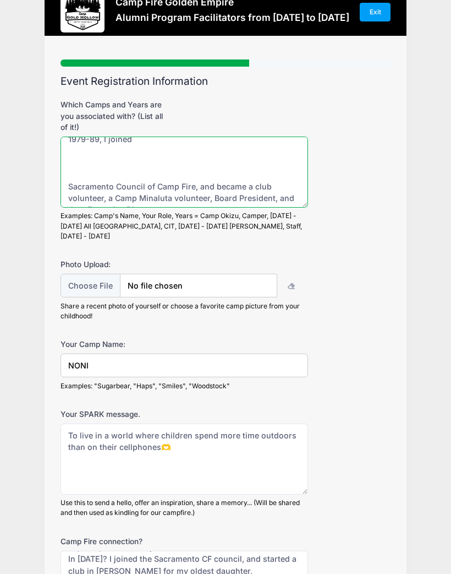
type textarea "1955-58 camper then 1959 CIT @ [GEOGRAPHIC_DATA] , [GEOGRAPHIC_DATA], [GEOGRAPH…"
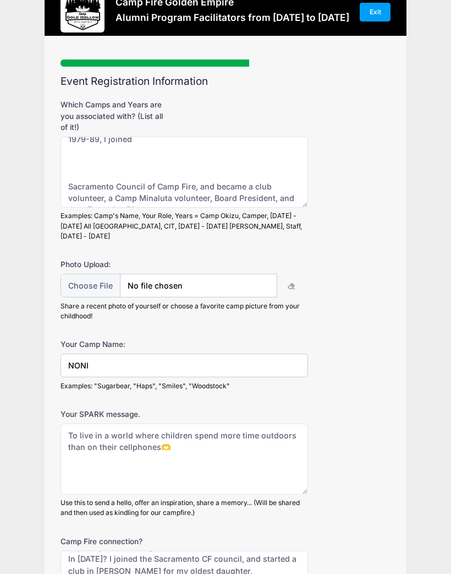
click at [393, 135] on div "Step 4 /7 Step 1 Step 2 Step 3 Step 4 Policies Extra Items Summary Participant …" at bounding box center [226, 582] width 362 height 1089
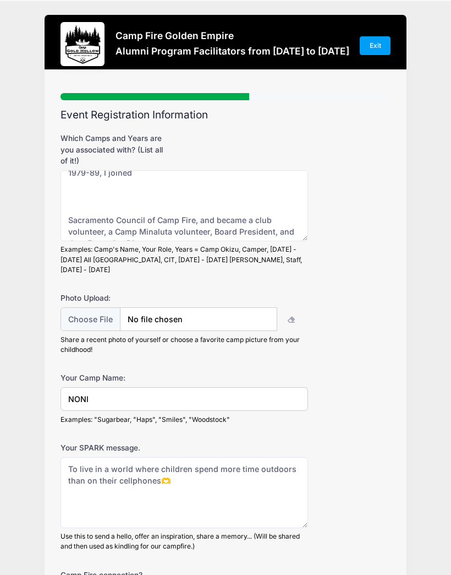
scroll to position [0, 0]
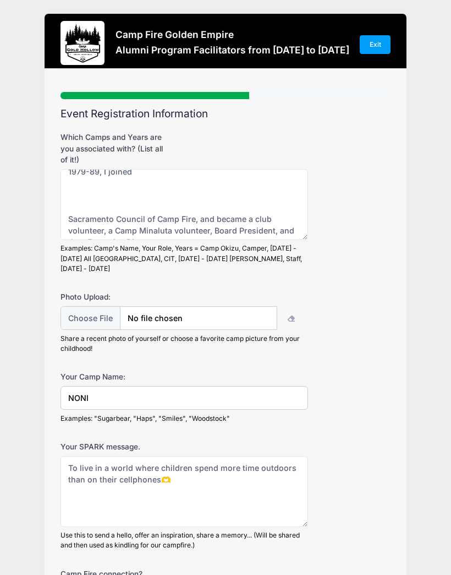
click at [144, 140] on label "Which Camps and Years are you associated with? (List all of it!)" at bounding box center [116, 149] width 110 height 34
click at [144, 170] on textarea "1955-58 camper then 1959 CIT @ [GEOGRAPHIC_DATA] , [GEOGRAPHIC_DATA], [GEOGRAPH…" at bounding box center [185, 205] width 248 height 71
click at [312, 136] on div "Which Camps and Years are you associated with? (List all of it!) 1955-58 camper…" at bounding box center [226, 202] width 330 height 141
